Goal: Task Accomplishment & Management: Use online tool/utility

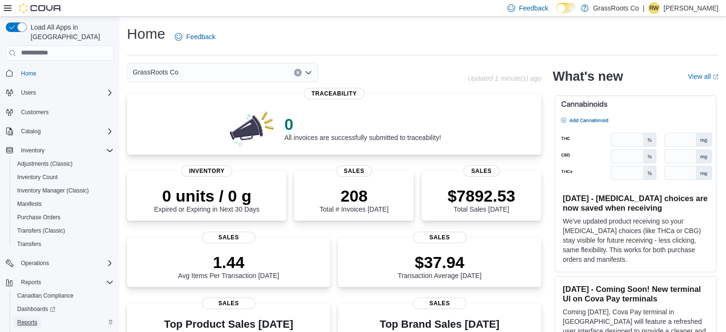
click at [23, 318] on span "Reports" at bounding box center [27, 322] width 20 height 8
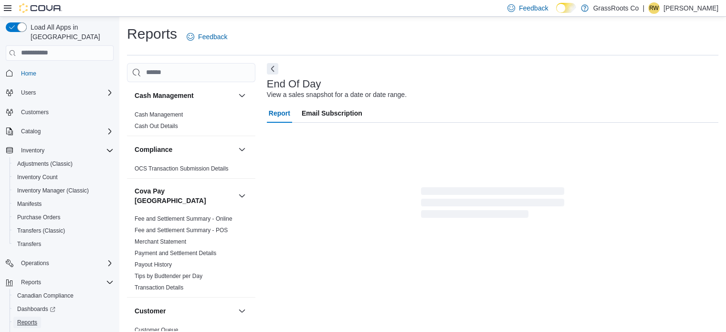
scroll to position [6, 0]
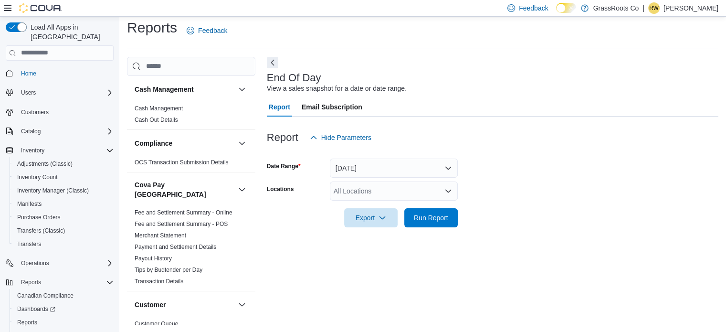
click at [426, 193] on div "All Locations" at bounding box center [394, 190] width 128 height 19
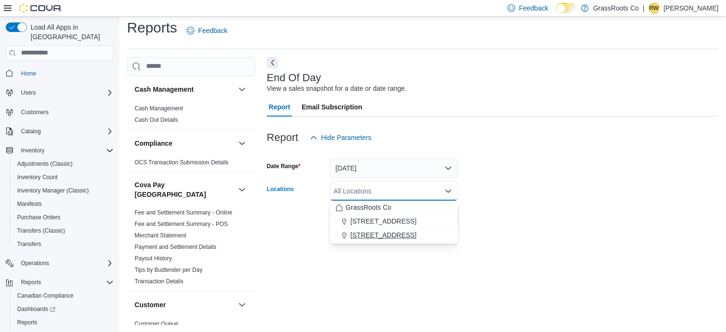
click at [394, 232] on span "93 Notre Dame Ave W Unit 2" at bounding box center [383, 235] width 66 height 10
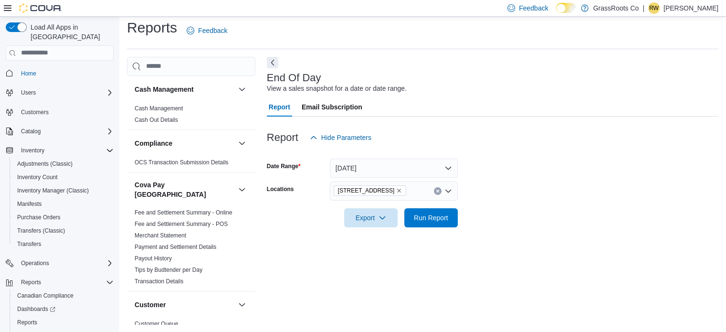
click at [521, 215] on form "Date Range Today Locations 93 Notre Dame Ave W Unit 2 Export Run Report" at bounding box center [492, 187] width 451 height 80
click at [441, 219] on span "Run Report" at bounding box center [431, 217] width 34 height 10
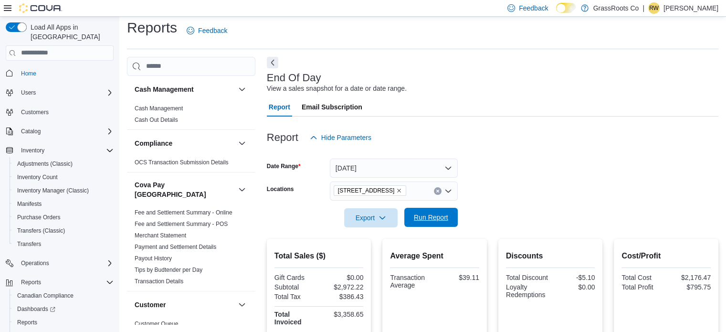
click at [441, 219] on span "Run Report" at bounding box center [431, 217] width 34 height 10
click at [382, 215] on icon "button" at bounding box center [382, 217] width 8 height 8
click at [368, 255] on span "Export to Pdf" at bounding box center [372, 256] width 43 height 8
